Goal: Task Accomplishment & Management: Manage account settings

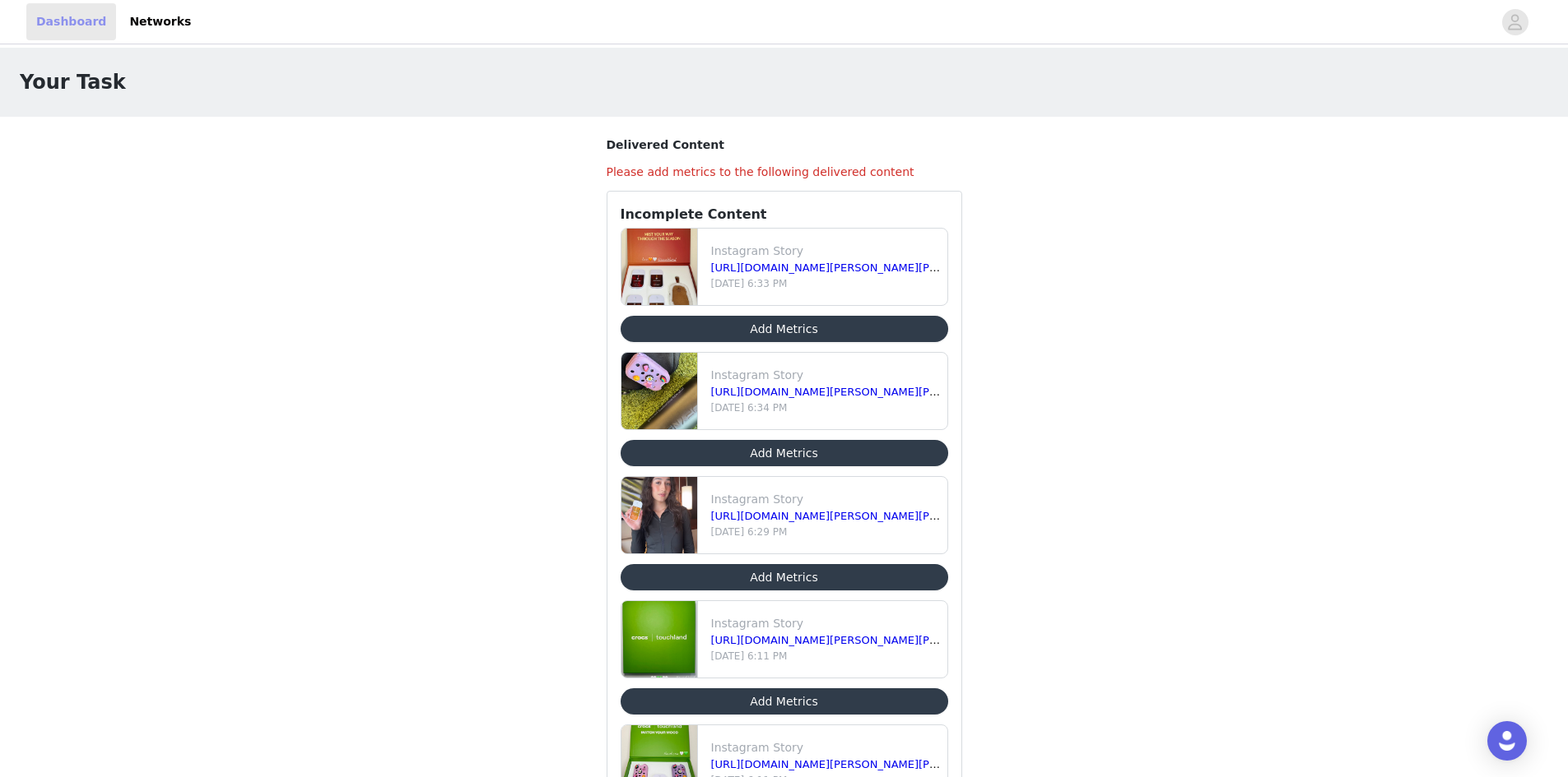
click at [76, 18] on link "Dashboard" at bounding box center [71, 22] width 90 height 37
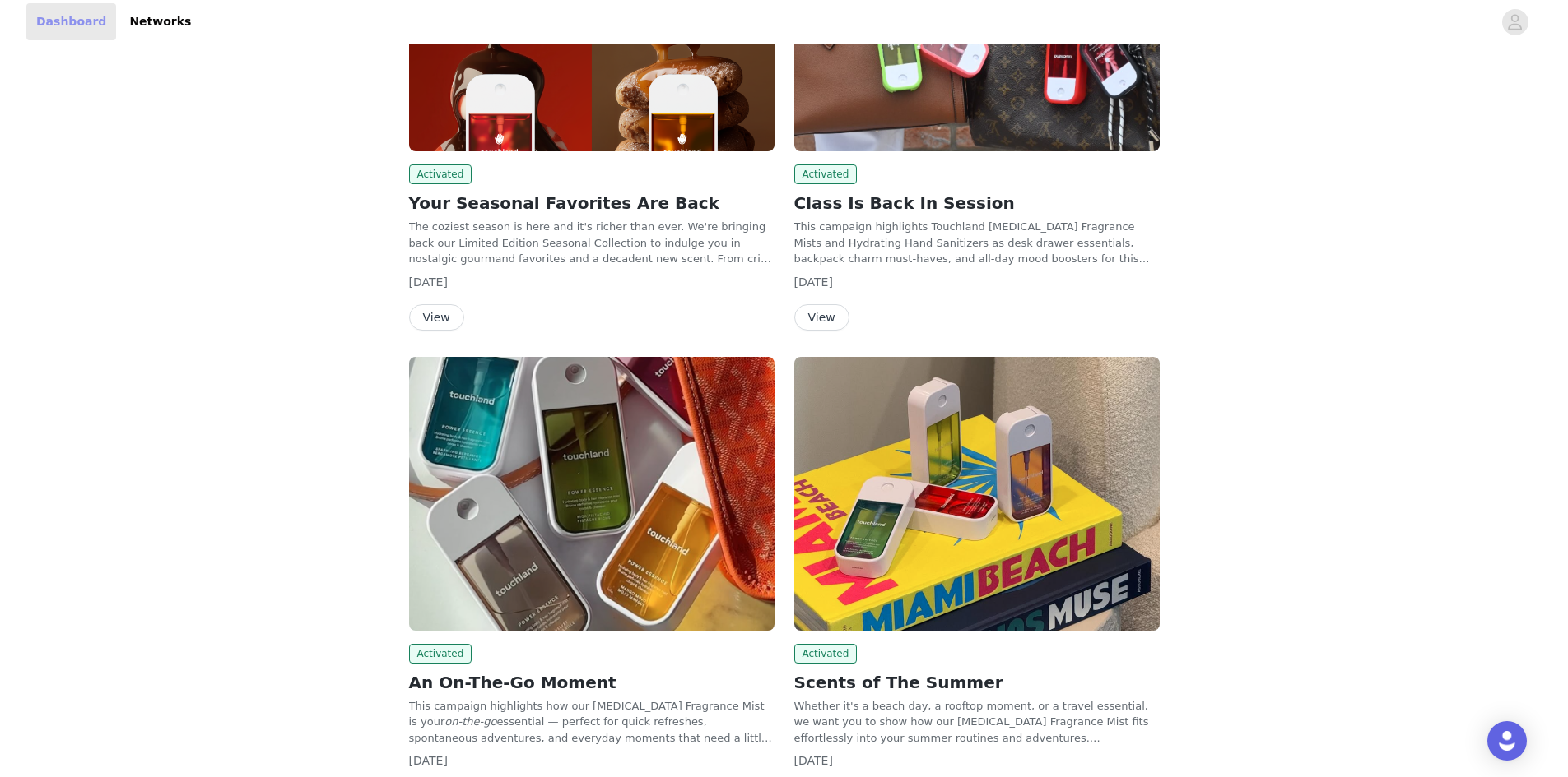
scroll to position [329, 0]
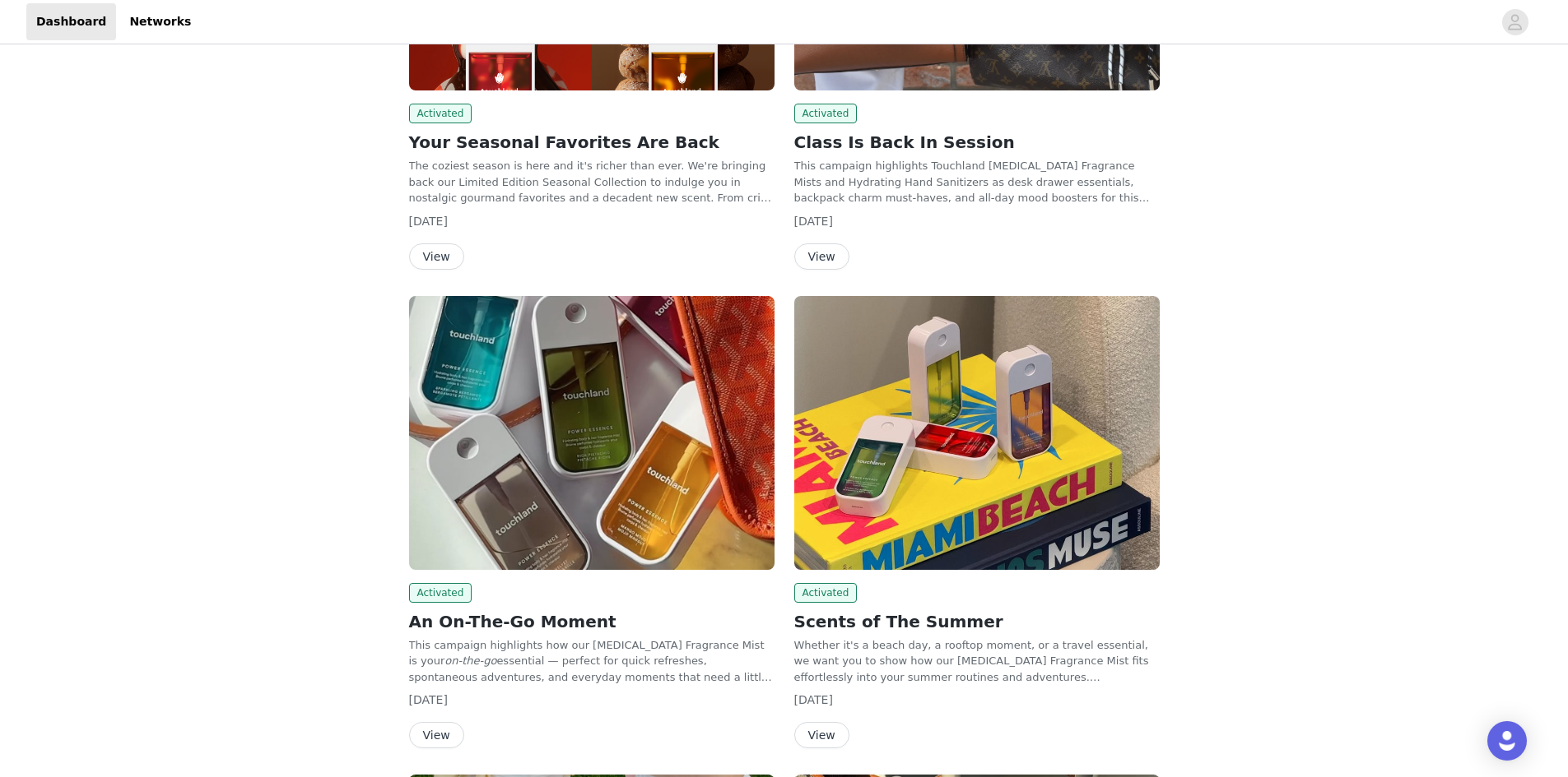
click at [427, 743] on button "View" at bounding box center [436, 735] width 55 height 27
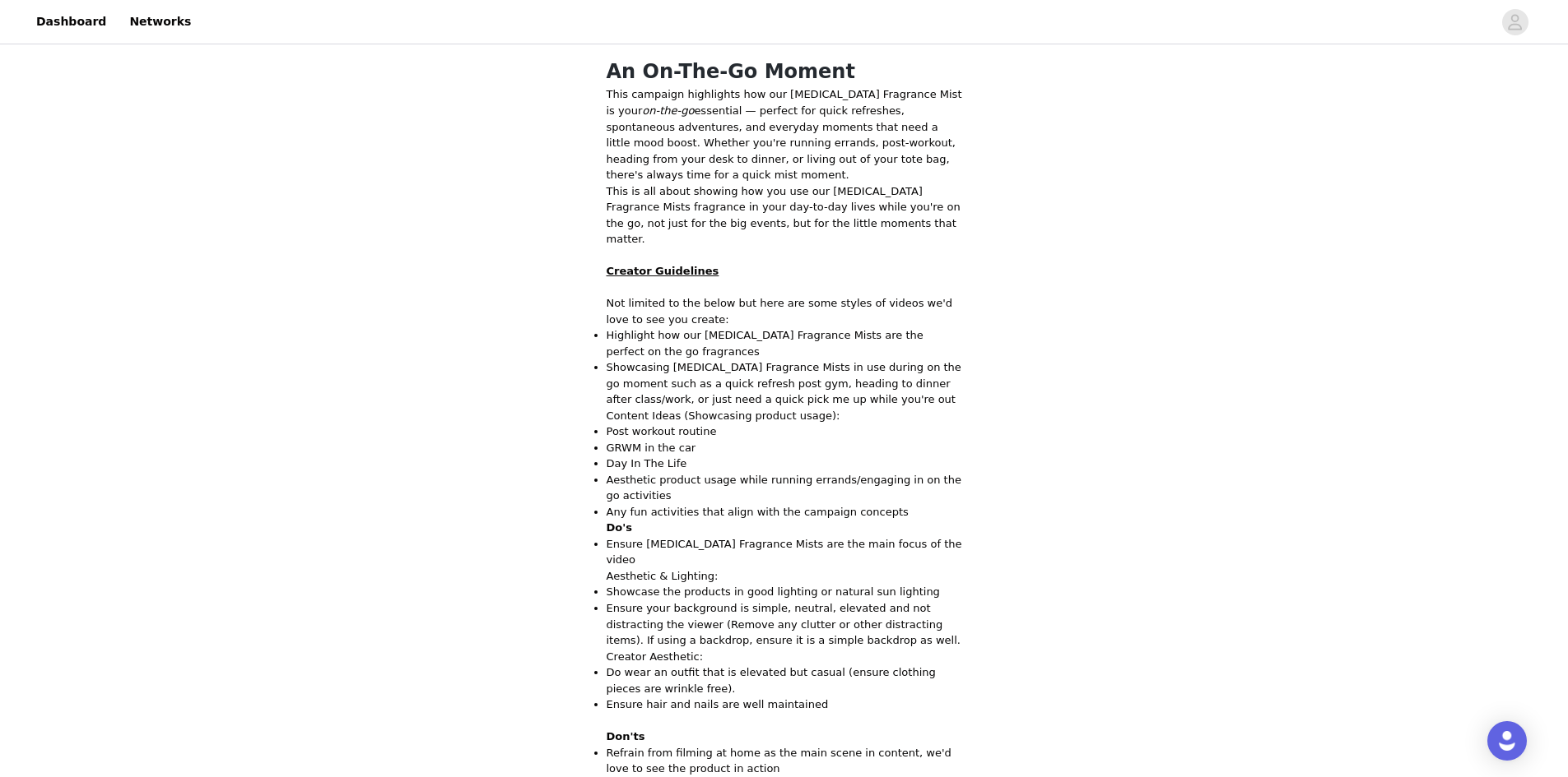
scroll to position [576, 0]
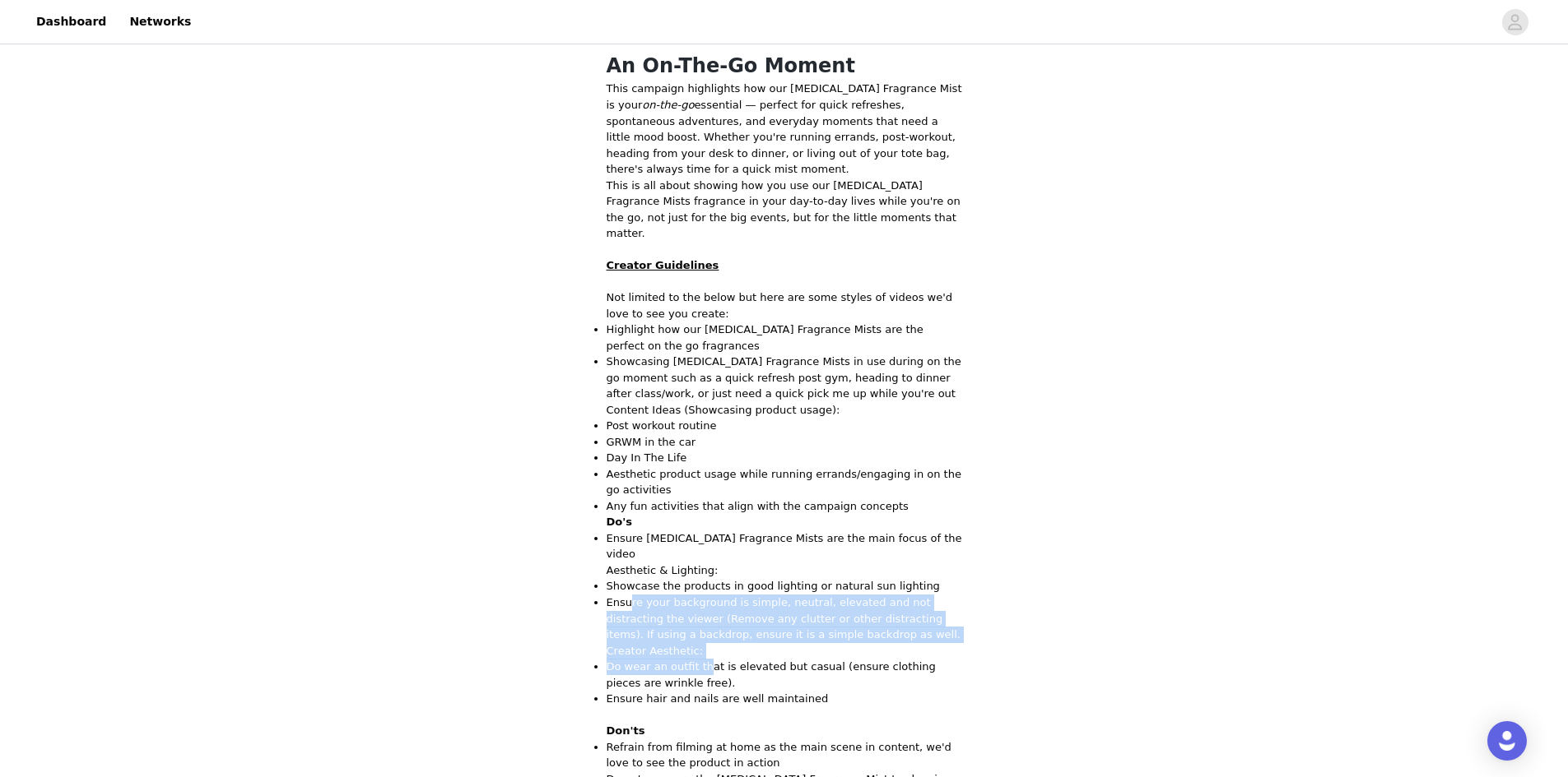
drag, startPoint x: 628, startPoint y: 550, endPoint x: 698, endPoint y: 613, distance: 94.2
click at [698, 613] on div "This campaign highlights how our [MEDICAL_DATA] Fragrance Mist is your on-the-g…" at bounding box center [785, 514] width 356 height 867
click at [698, 659] on p "Do wear an outfit that is elevated but casual (ensure clothing pieces are wrink…" at bounding box center [785, 675] width 356 height 32
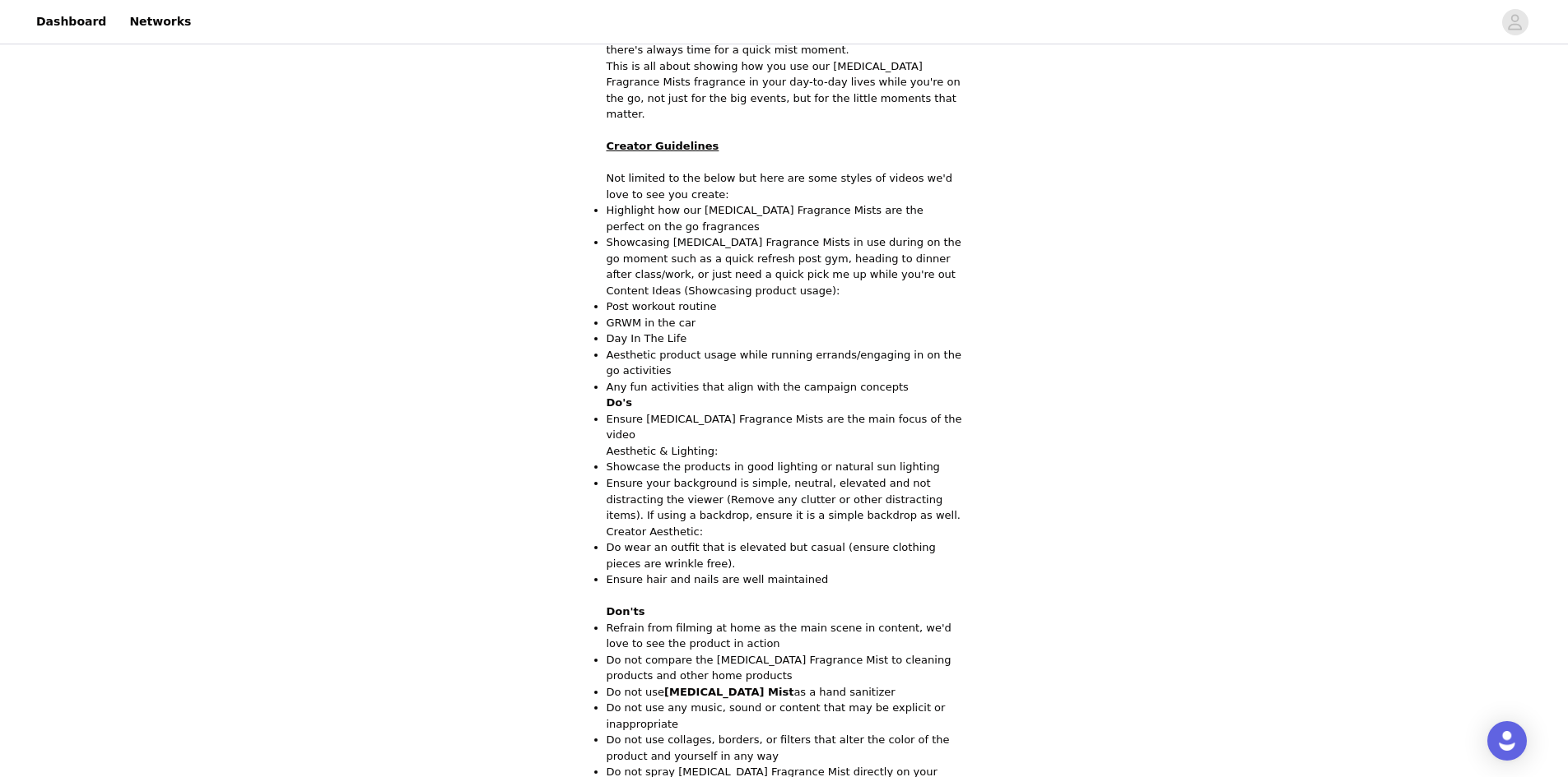
scroll to position [740, 0]
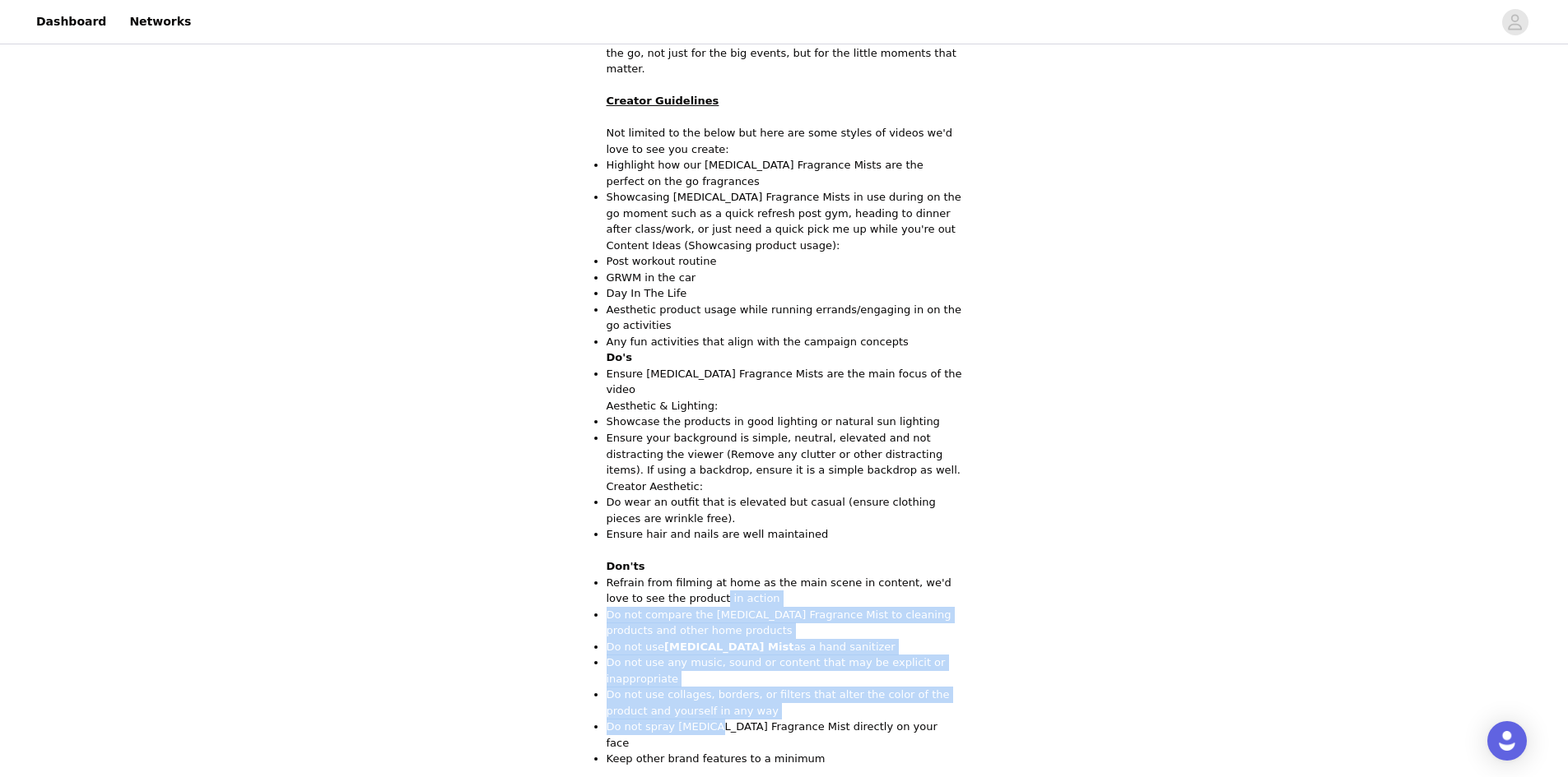
drag, startPoint x: 667, startPoint y: 571, endPoint x: 708, endPoint y: 676, distance: 112.7
click at [708, 677] on ul "Refrain from filming at home as the main scene in content, we'd love to see the…" at bounding box center [785, 671] width 356 height 193
click at [734, 687] on p "Do not use collages, borders, or filters that alter the color of the product an…" at bounding box center [785, 703] width 356 height 32
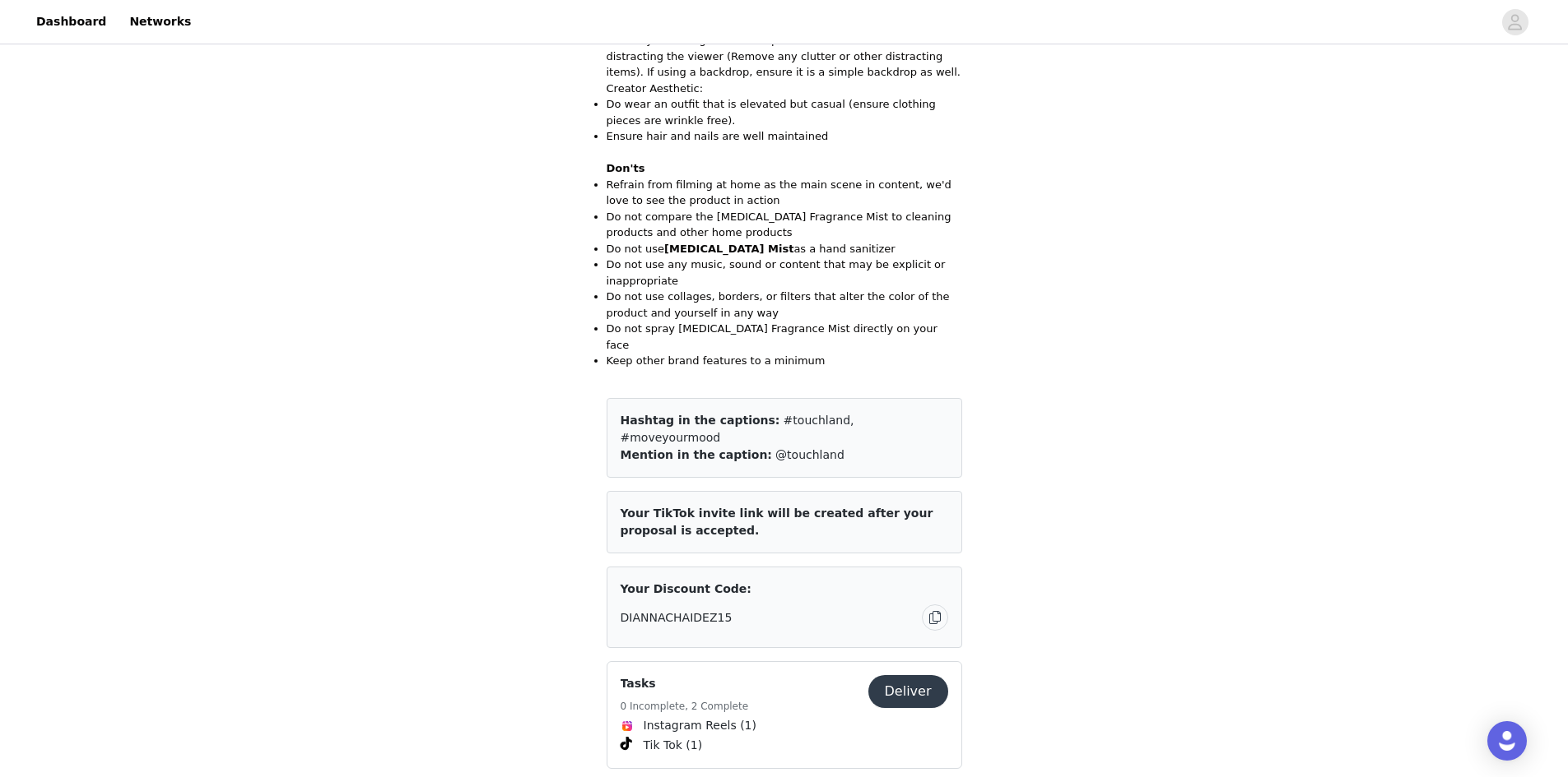
scroll to position [0, 0]
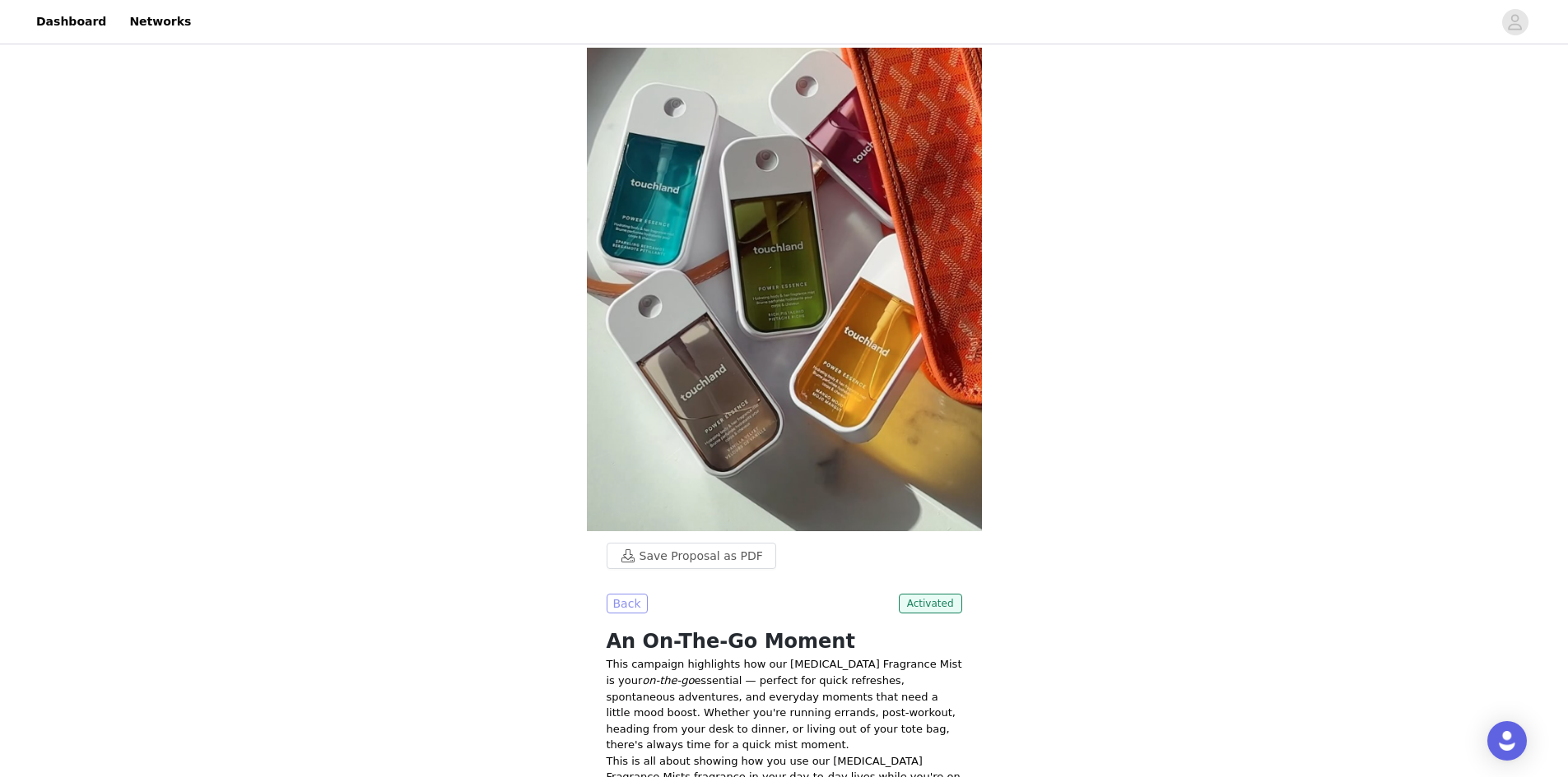
click at [631, 605] on button "Back" at bounding box center [627, 604] width 41 height 20
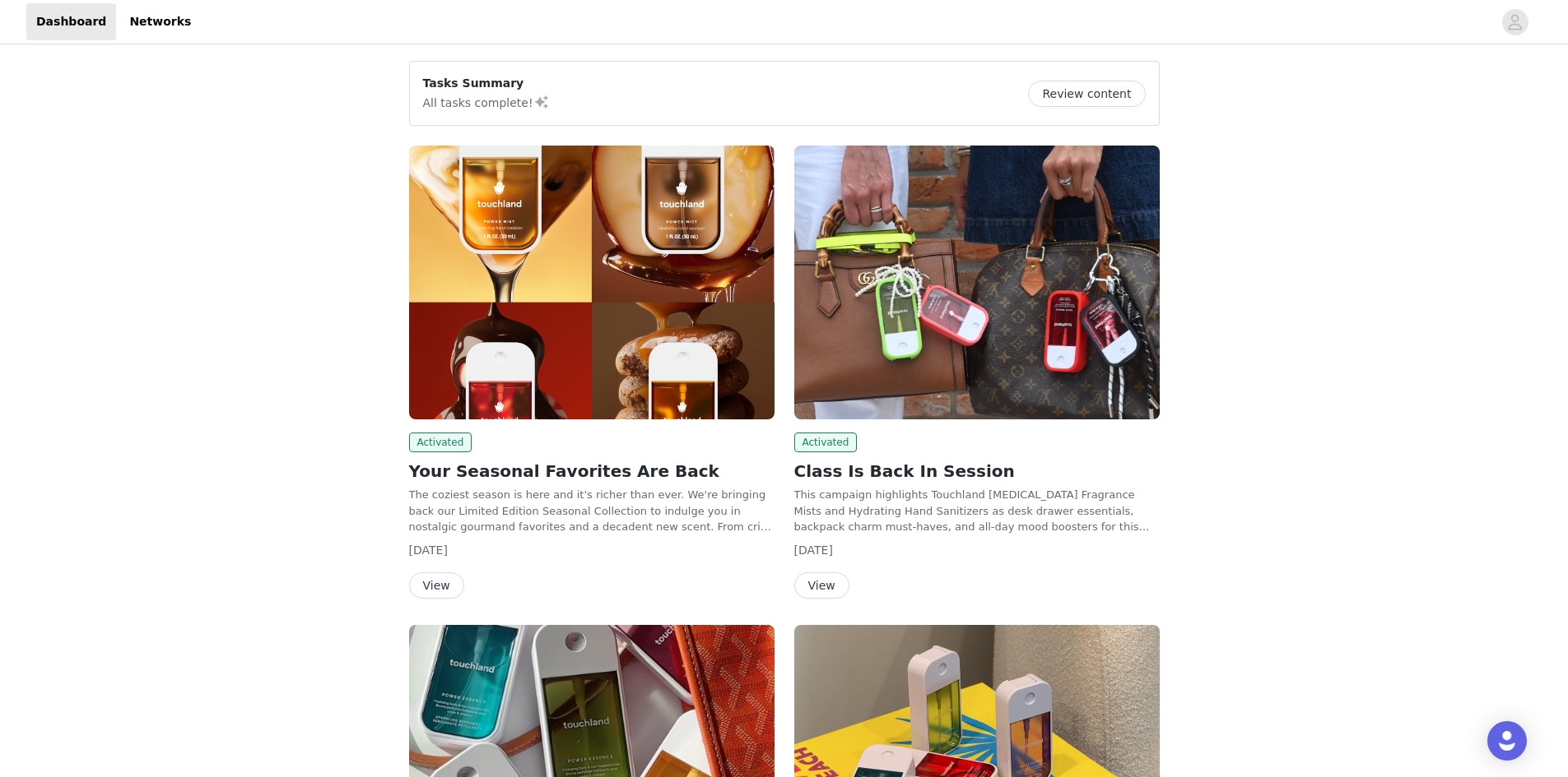
click at [821, 580] on button "View" at bounding box center [821, 586] width 55 height 27
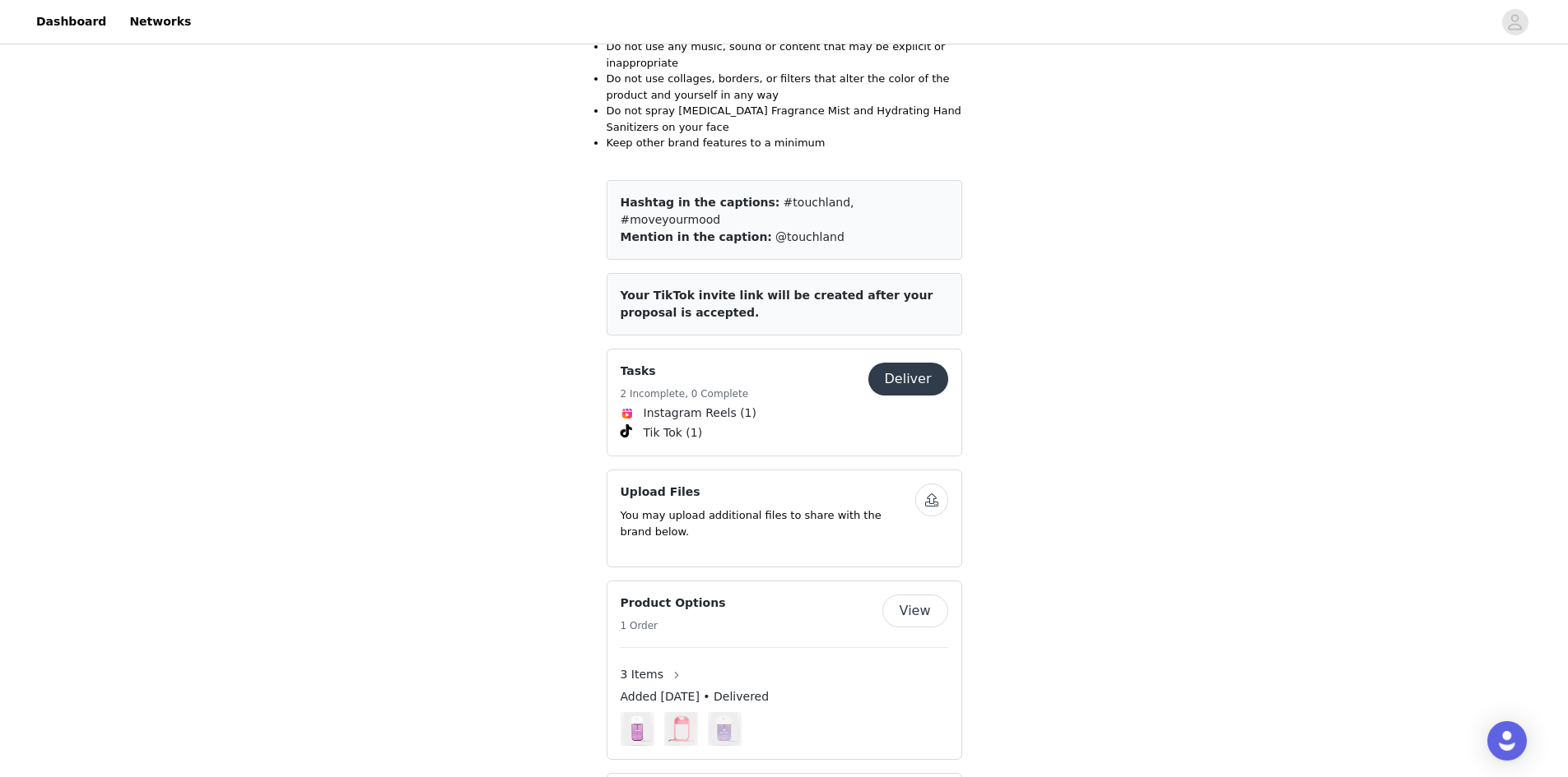
scroll to position [1582, 0]
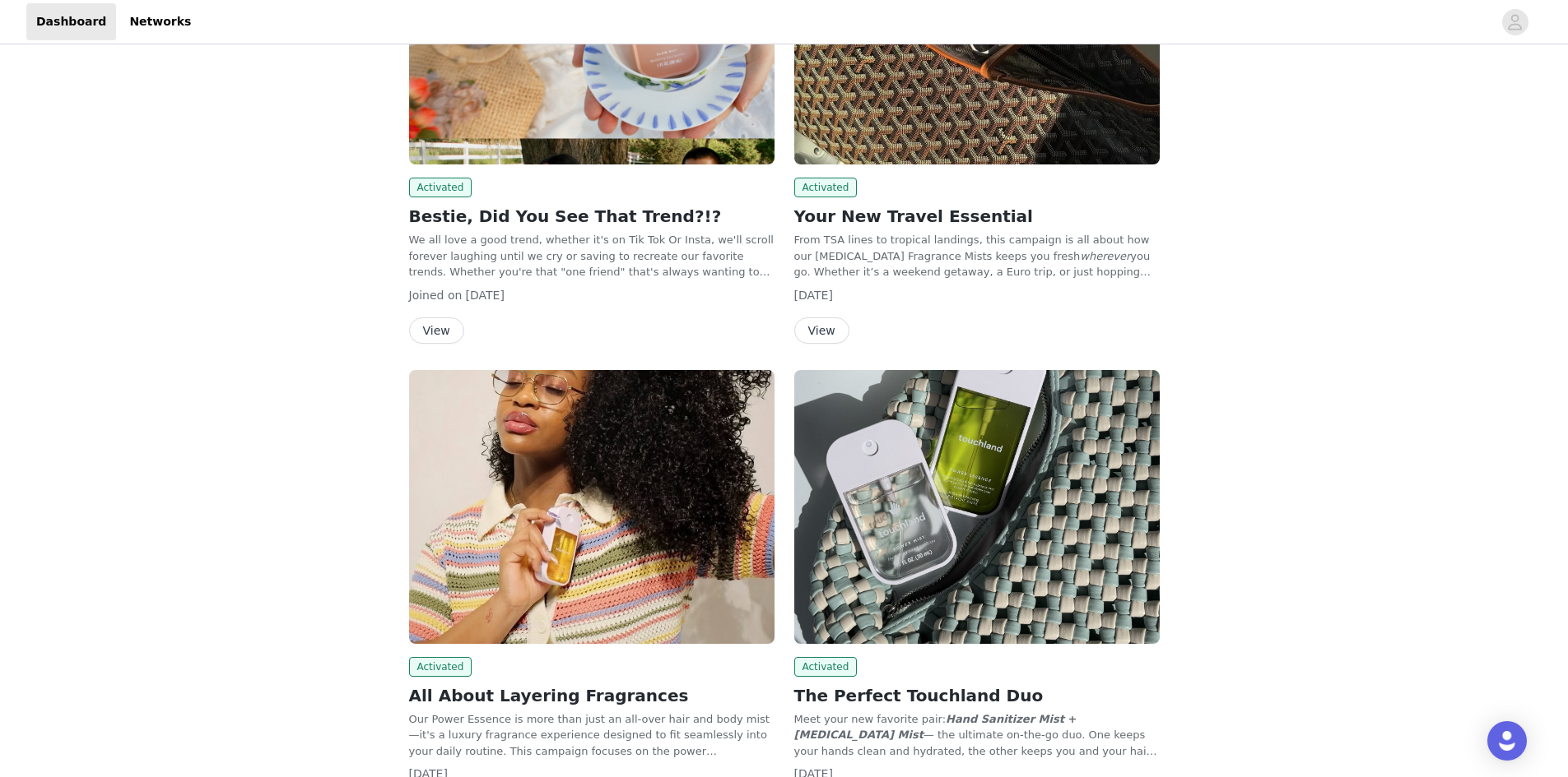
scroll to position [1821, 0]
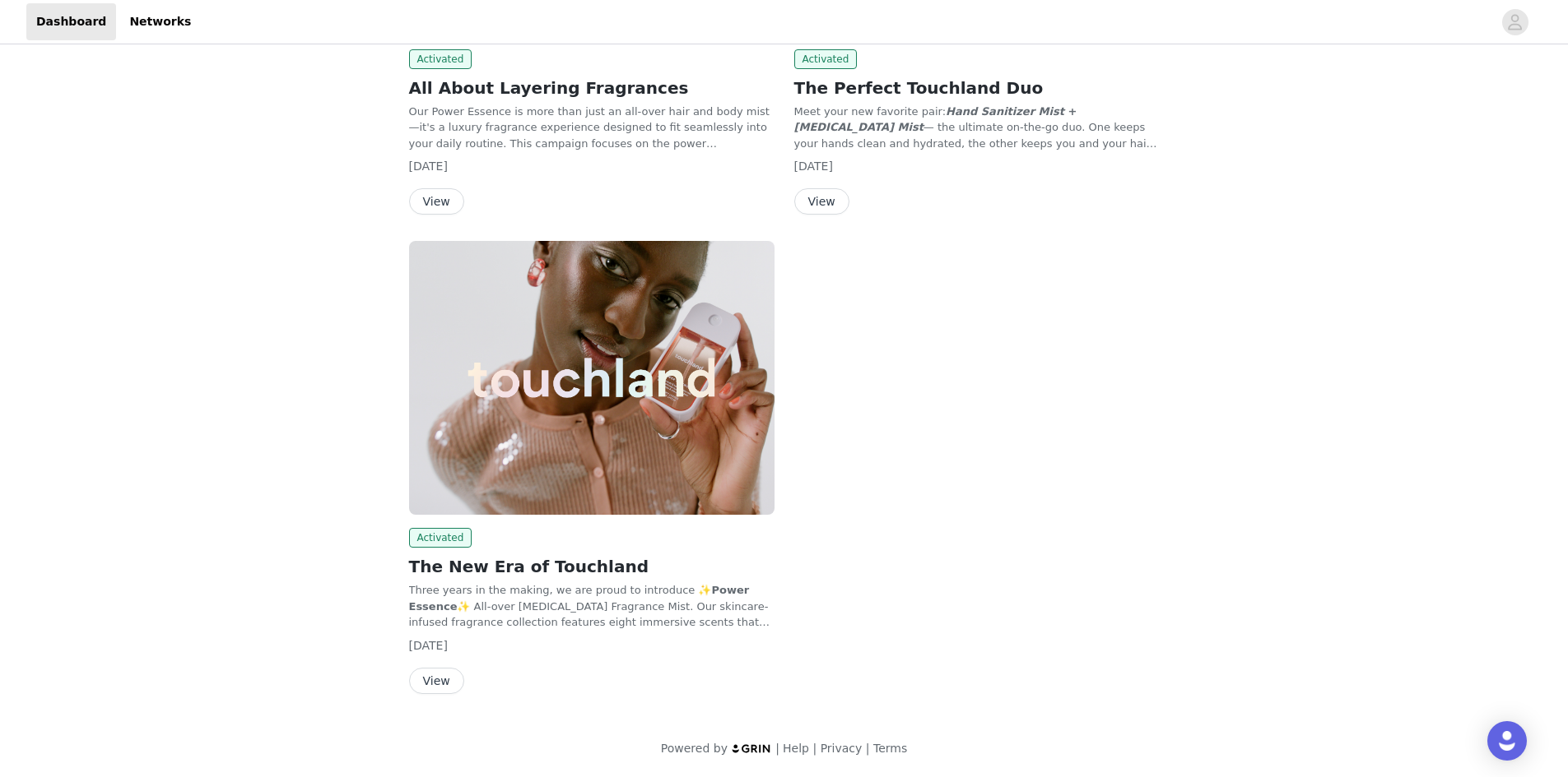
click at [445, 680] on button "View" at bounding box center [436, 681] width 55 height 27
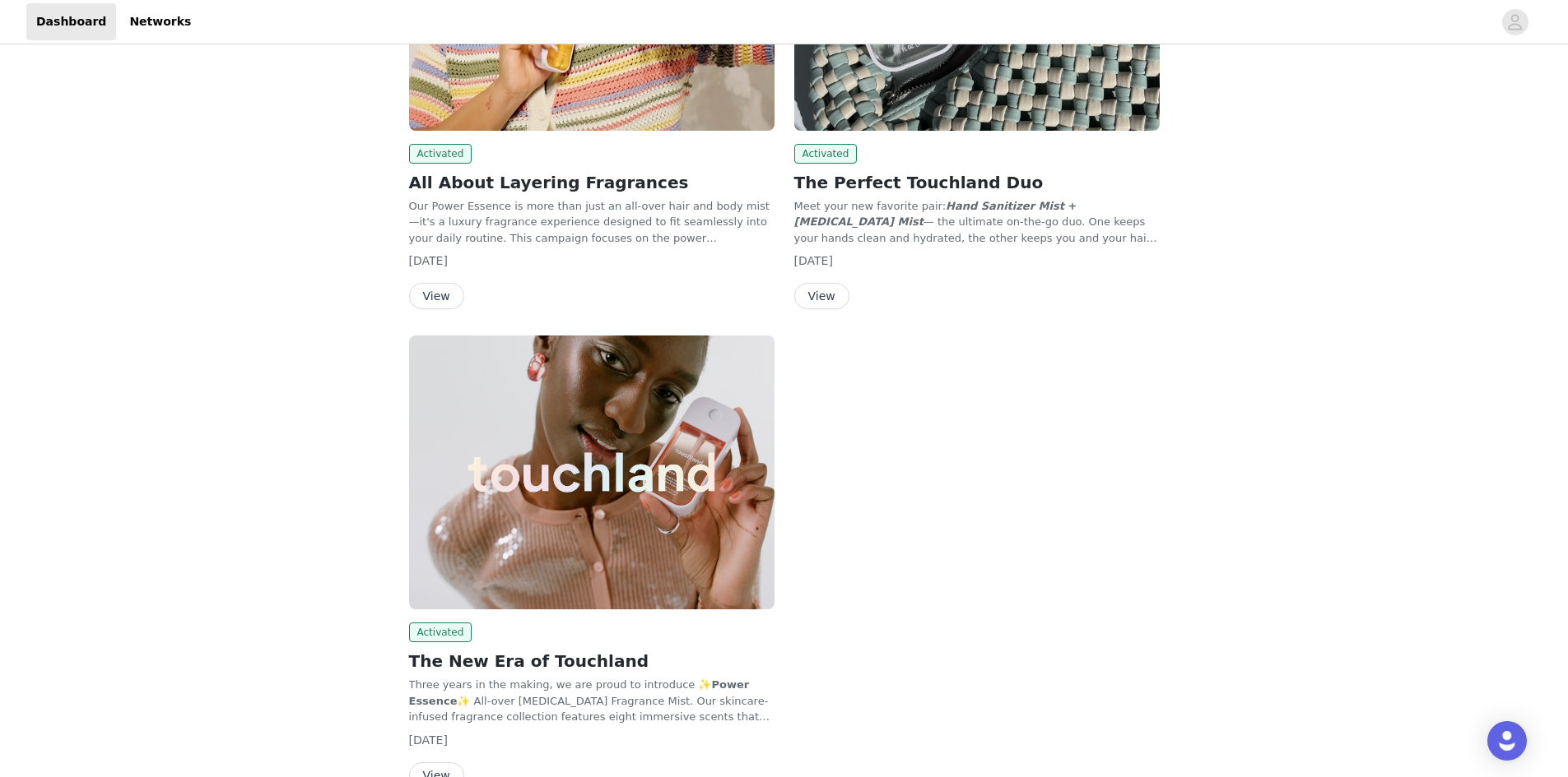
scroll to position [1821, 0]
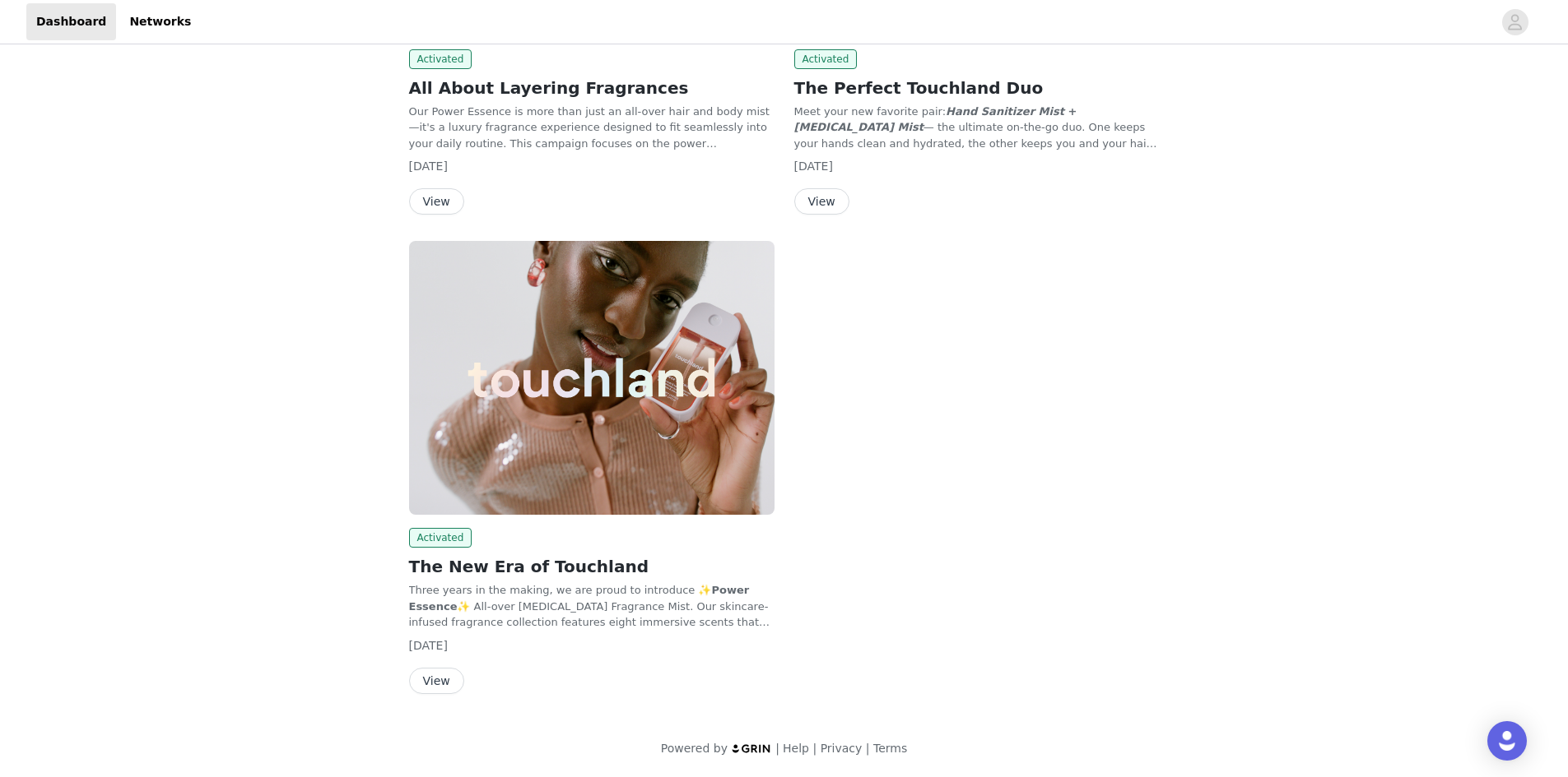
click at [483, 465] on img at bounding box center [591, 378] width 365 height 274
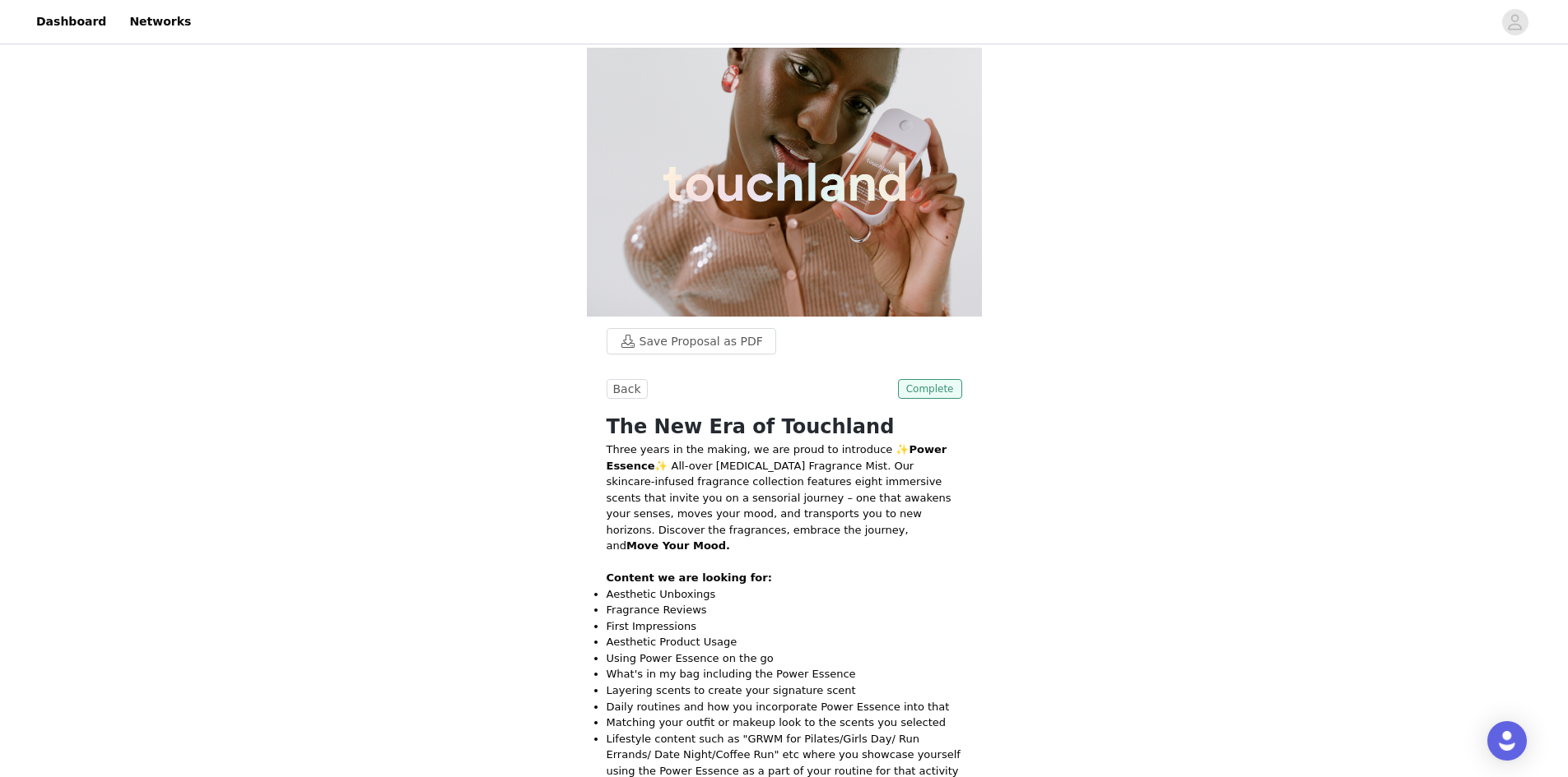
click at [938, 386] on span "Complete" at bounding box center [929, 389] width 64 height 20
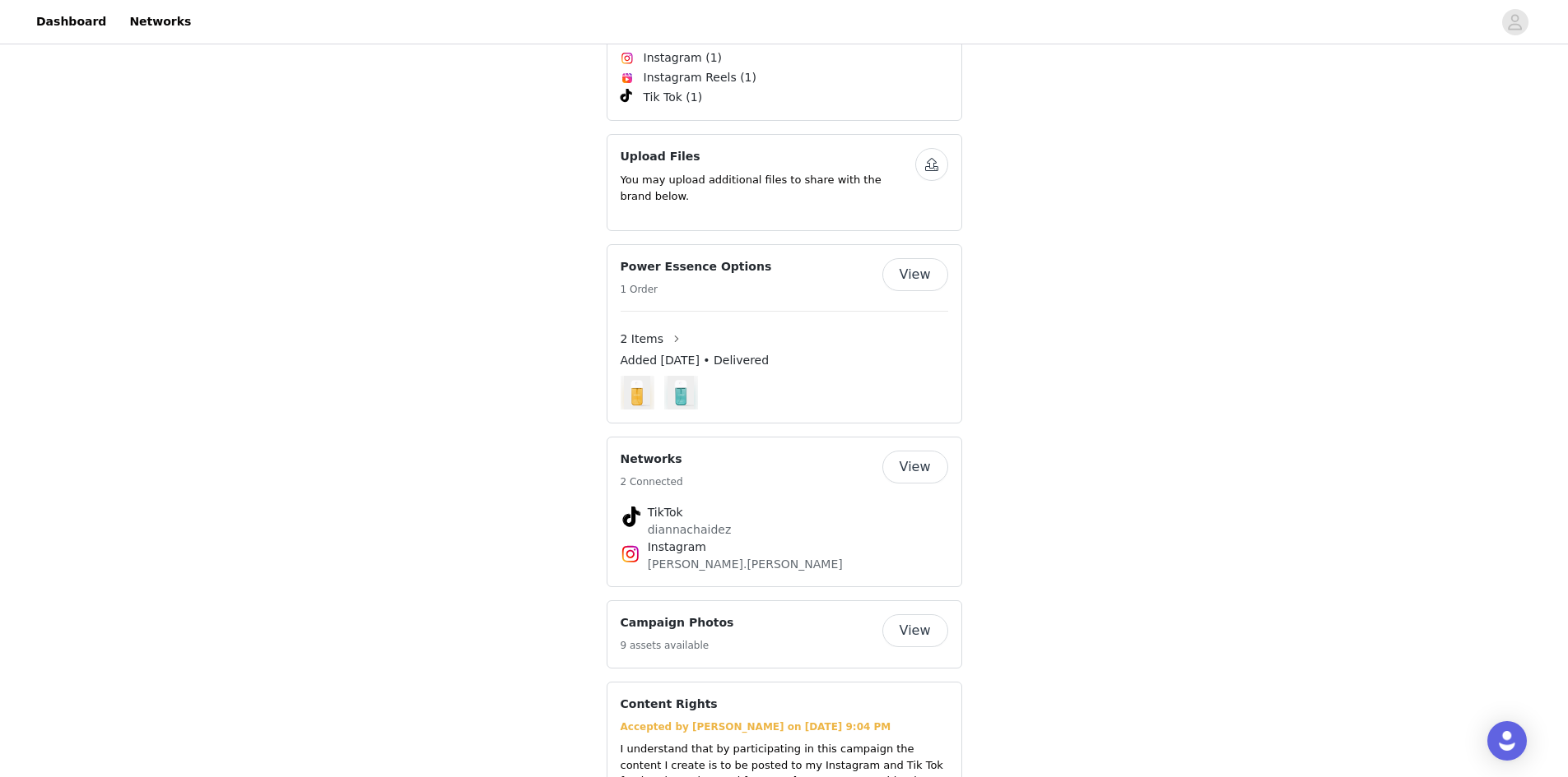
scroll to position [1727, 0]
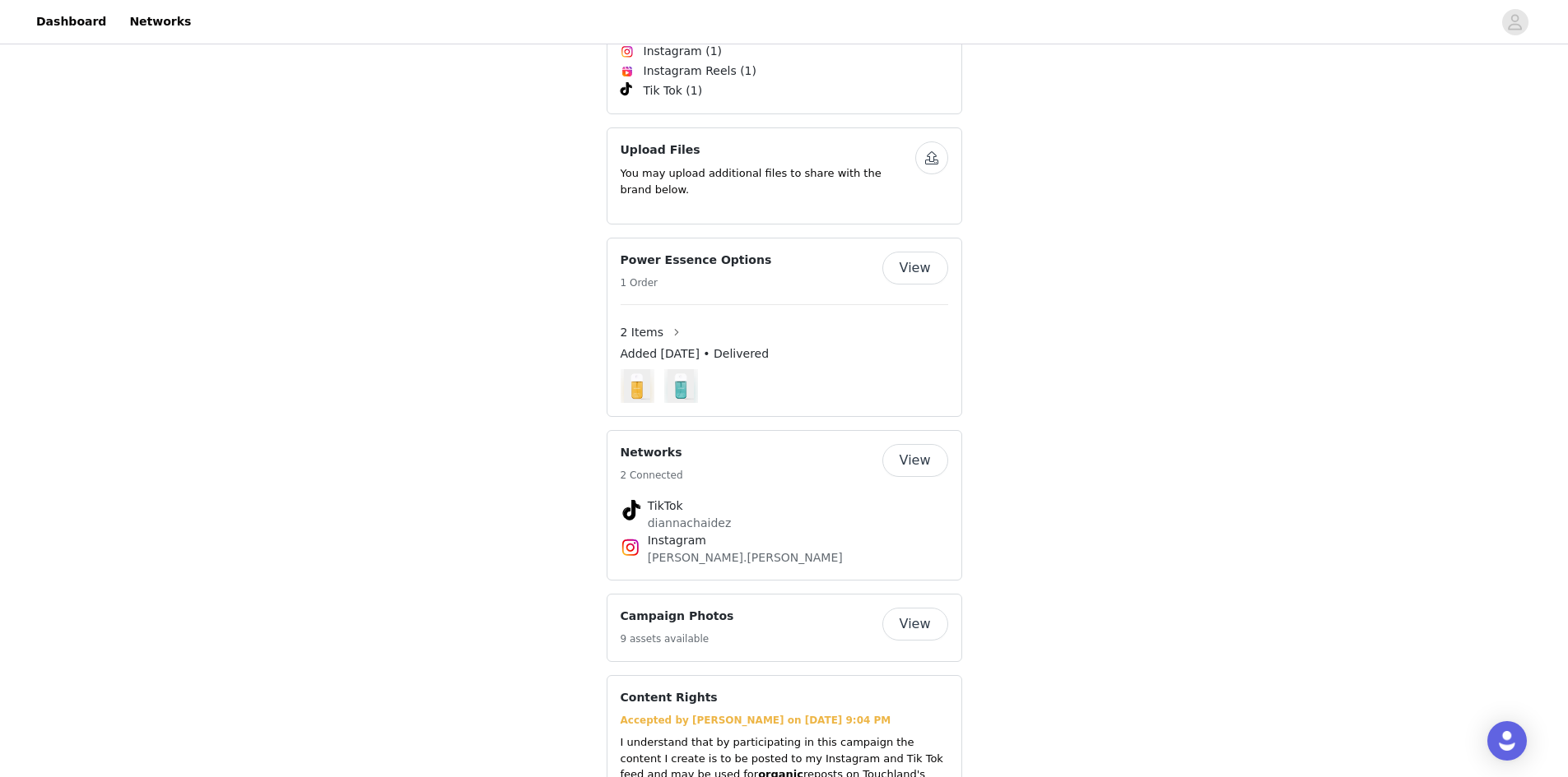
click at [62, 42] on header "Dashboard Networks" at bounding box center [784, 22] width 1568 height 44
click at [62, 25] on link "Dashboard" at bounding box center [71, 22] width 90 height 37
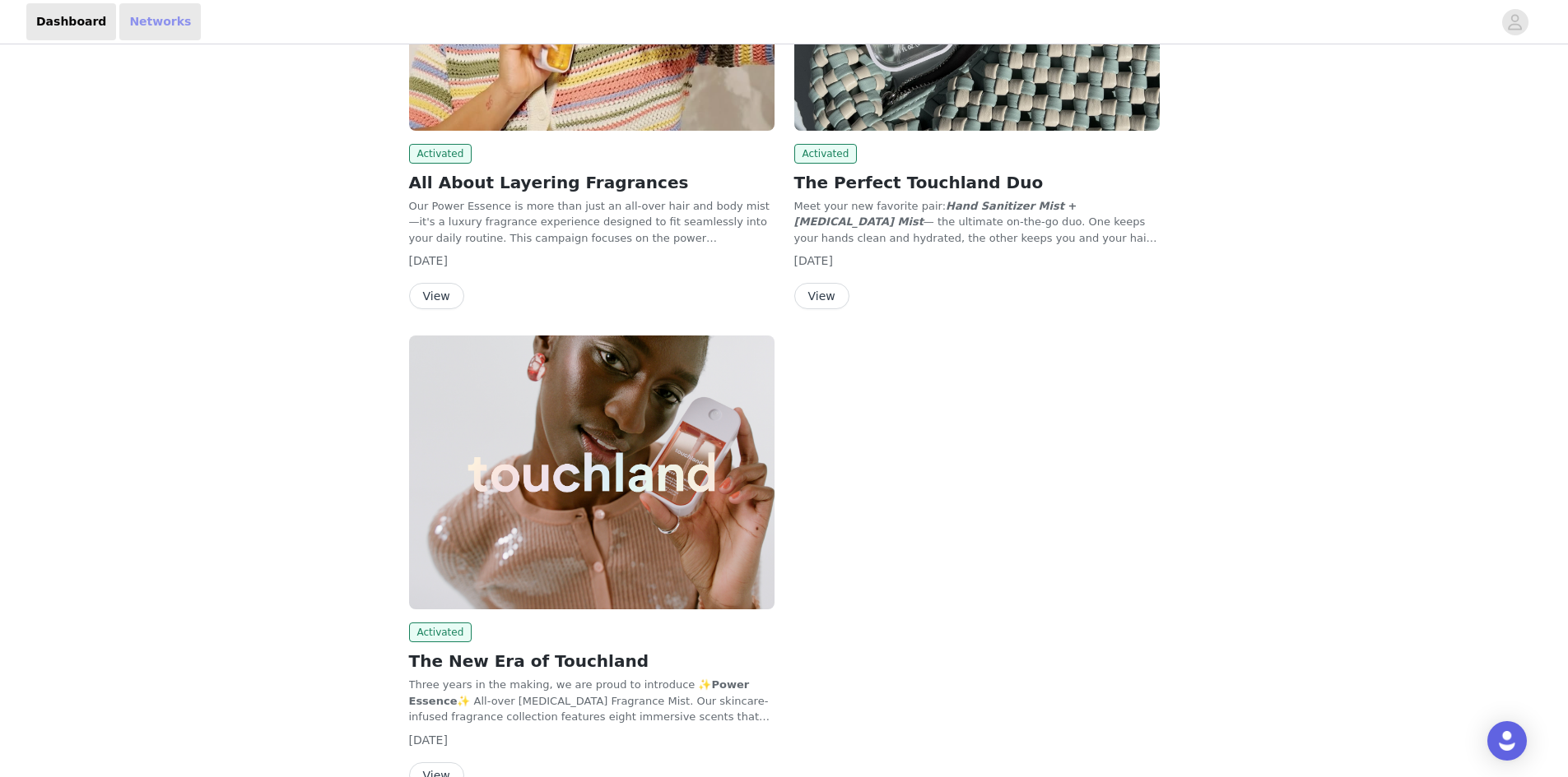
click at [141, 16] on link "Networks" at bounding box center [160, 22] width 81 height 37
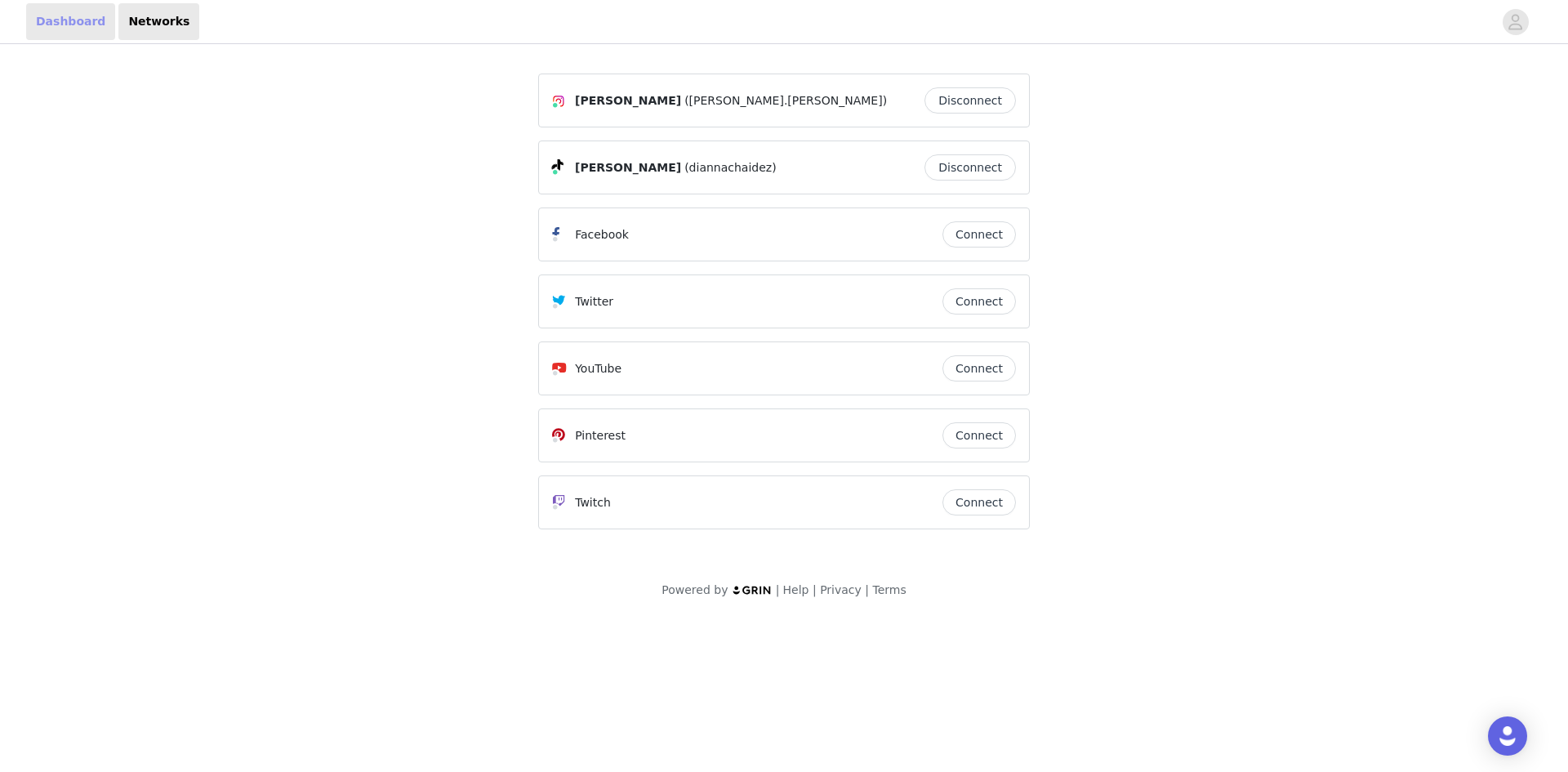
click at [56, 16] on link "Dashboard" at bounding box center [71, 21] width 89 height 37
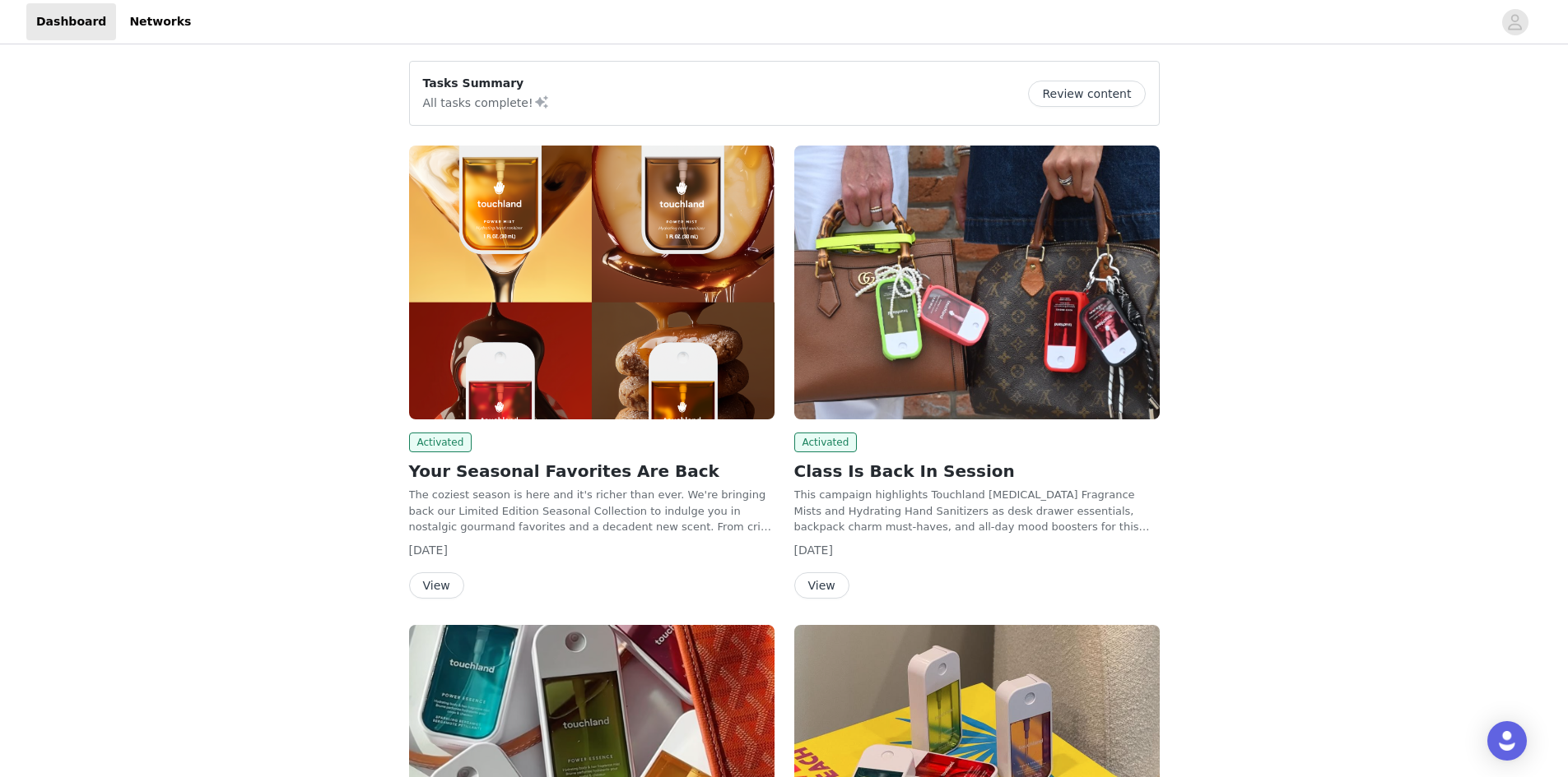
click at [1089, 106] on button "Review content" at bounding box center [1086, 94] width 117 height 27
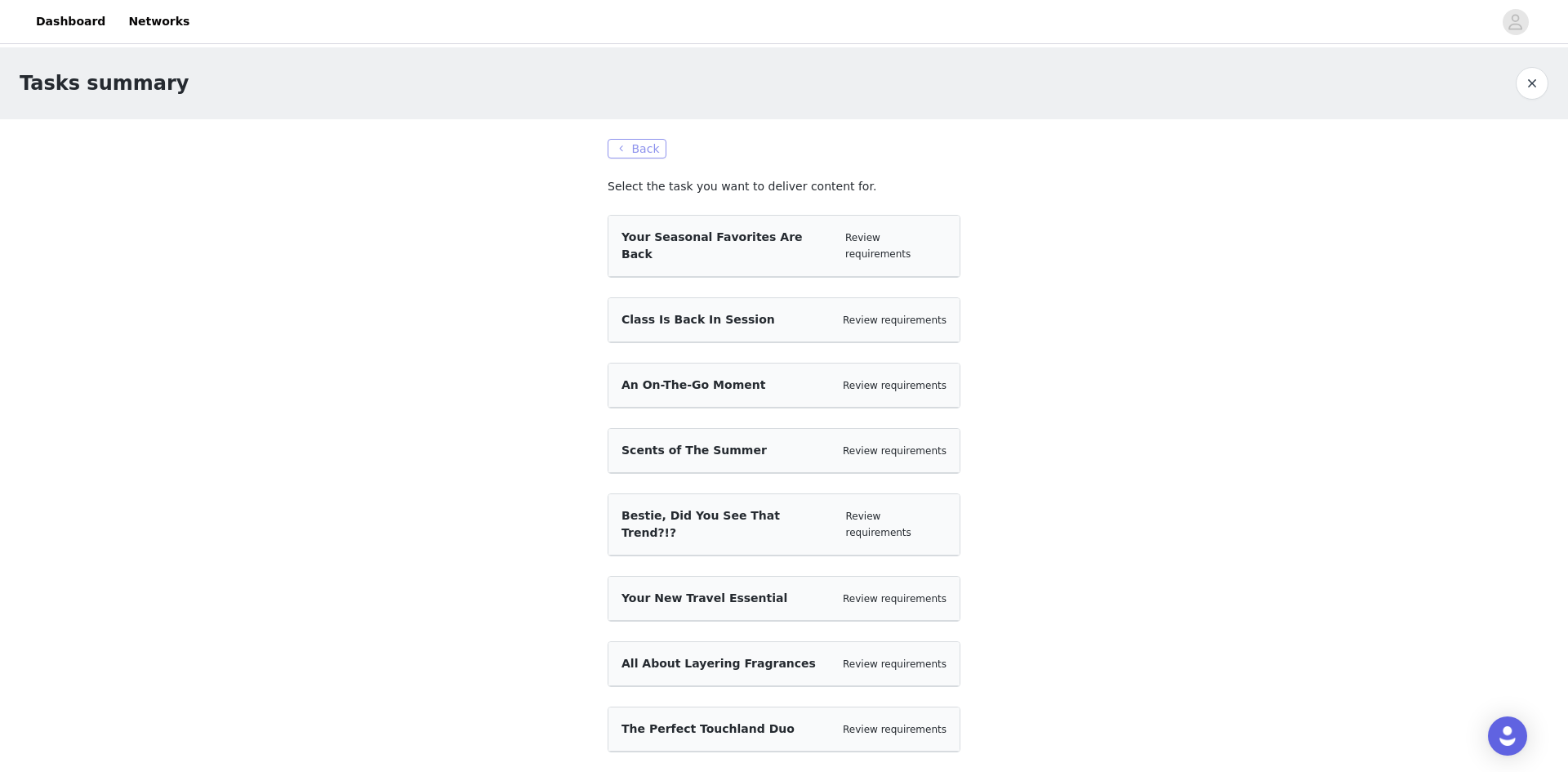
click at [631, 146] on button "Back" at bounding box center [636, 149] width 59 height 20
